Goal: Task Accomplishment & Management: Manage account settings

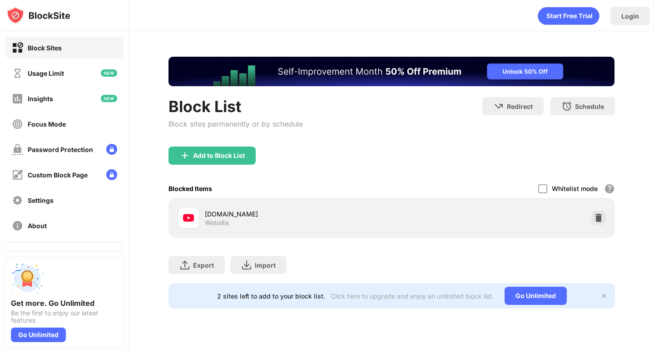
click at [601, 224] on div at bounding box center [598, 218] width 15 height 15
